Goal: Task Accomplishment & Management: Manage account settings

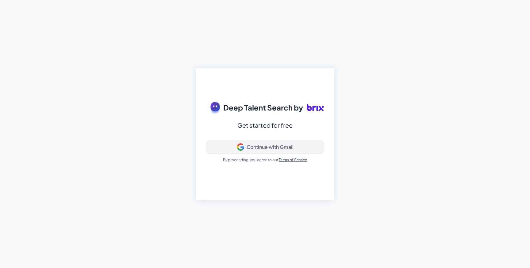
click at [259, 144] on div "Continue with Gmail" at bounding box center [270, 147] width 47 height 6
